Goal: Task Accomplishment & Management: Complete application form

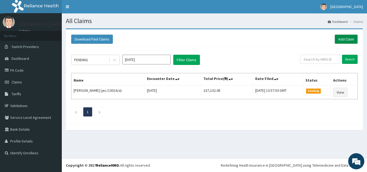
click at [341, 39] on link "Add Claim" at bounding box center [345, 39] width 23 height 9
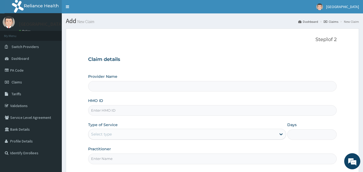
click at [140, 111] on input "HMO ID" at bounding box center [212, 110] width 249 height 10
type input "ROYAL ORTHOPAEDIC HOSPITAL"
type input "TKC/10022/A"
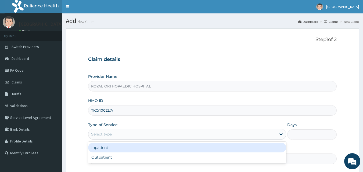
click at [129, 132] on div "Select type" at bounding box center [182, 134] width 188 height 9
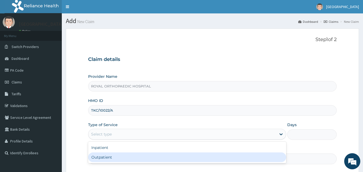
click at [117, 159] on div "Outpatient" at bounding box center [187, 157] width 198 height 10
type input "1"
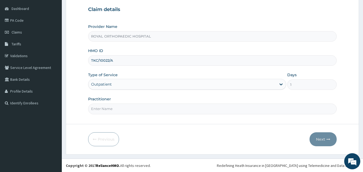
scroll to position [50, 0]
click at [210, 111] on input "Practitioner" at bounding box center [212, 108] width 249 height 10
type input "d"
type input "Habila"
click at [321, 135] on button "Next" at bounding box center [322, 139] width 27 height 14
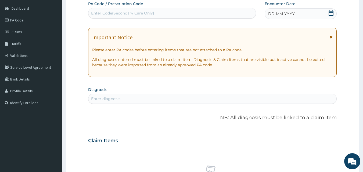
click at [203, 13] on div "Enter Code(Secondary Care Only)" at bounding box center [171, 13] width 167 height 9
paste input "PA/AB4E27"
type input "PA/AB4E27"
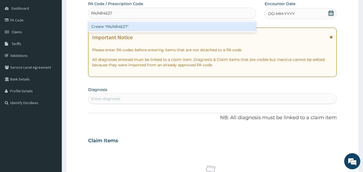
click at [187, 24] on div "Create "PA/AB4E27"" at bounding box center [172, 27] width 168 height 10
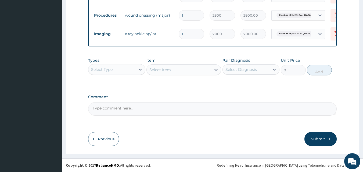
scroll to position [249, 0]
click at [316, 140] on button "Submit" at bounding box center [320, 139] width 32 height 14
